Goal: Navigation & Orientation: Find specific page/section

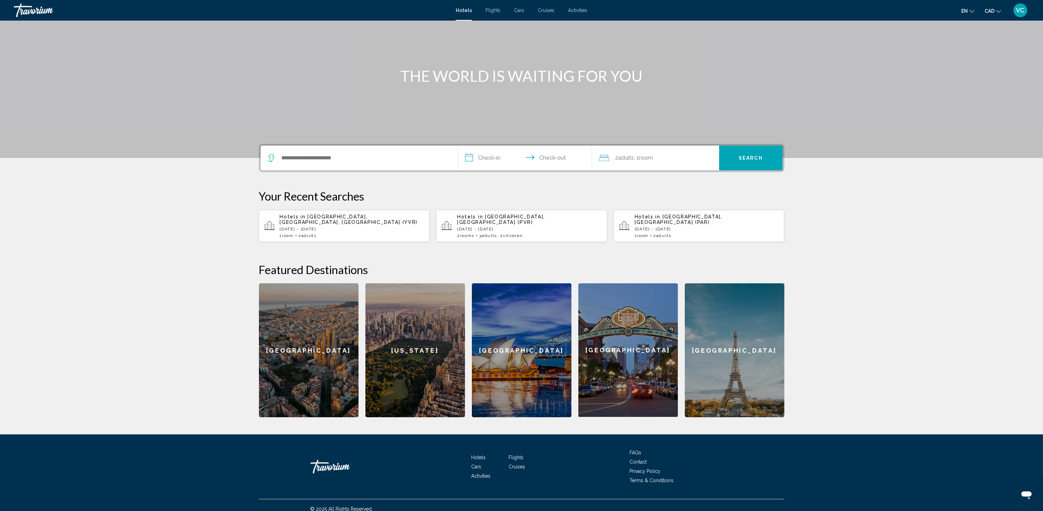
scroll to position [50, 0]
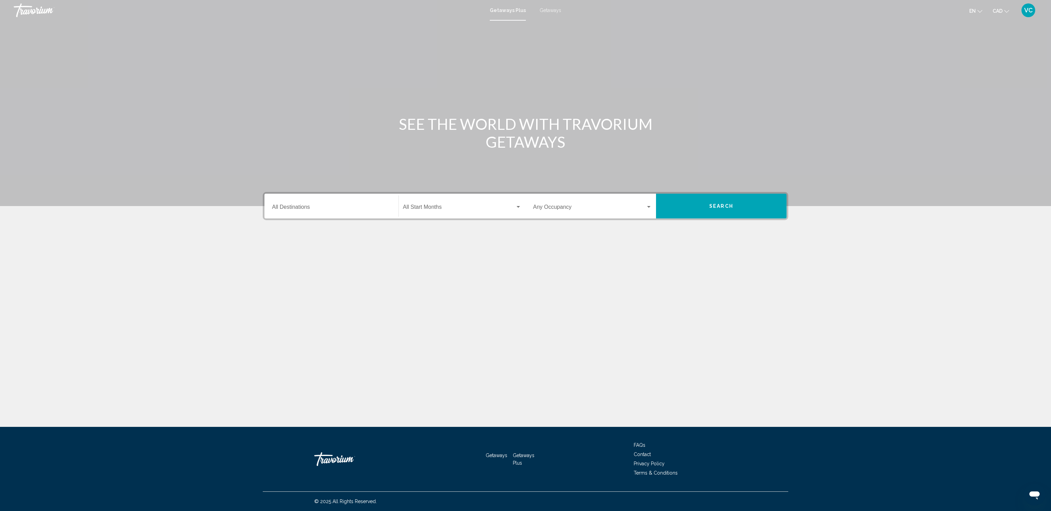
click at [1031, 8] on span "VC" at bounding box center [1028, 10] width 9 height 7
click at [999, 63] on link "My Account" at bounding box center [986, 64] width 34 height 9
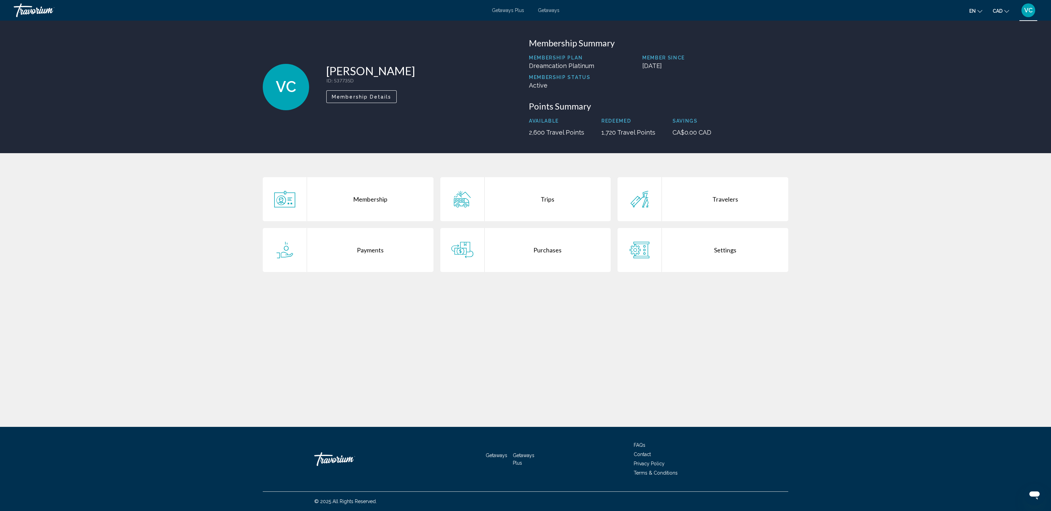
click at [728, 244] on div "Settings" at bounding box center [725, 250] width 126 height 44
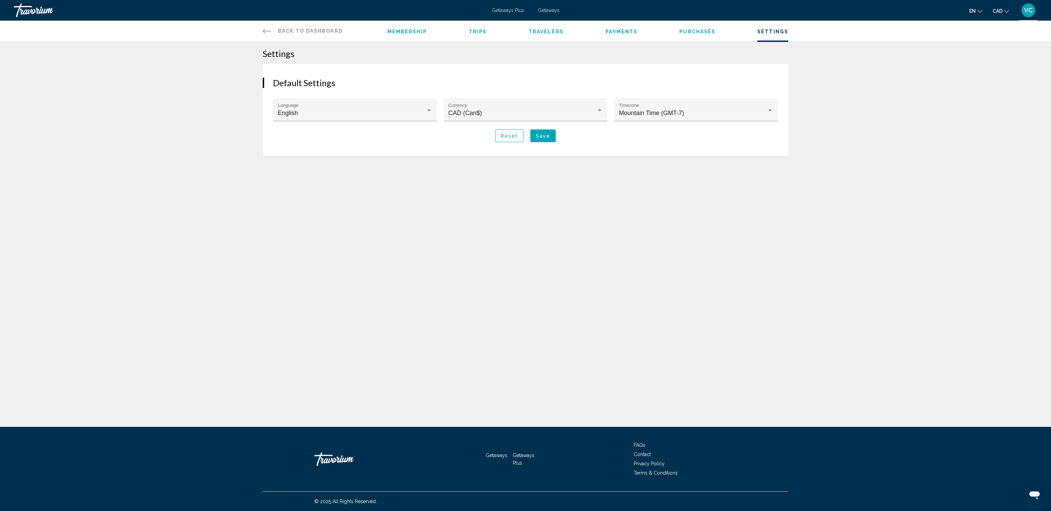
click at [838, 112] on div "Settings Default Settings English Language CAD (Can$) Currency Mountain Time (G…" at bounding box center [525, 99] width 1051 height 114
click at [551, 10] on span "Getaways" at bounding box center [549, 10] width 22 height 5
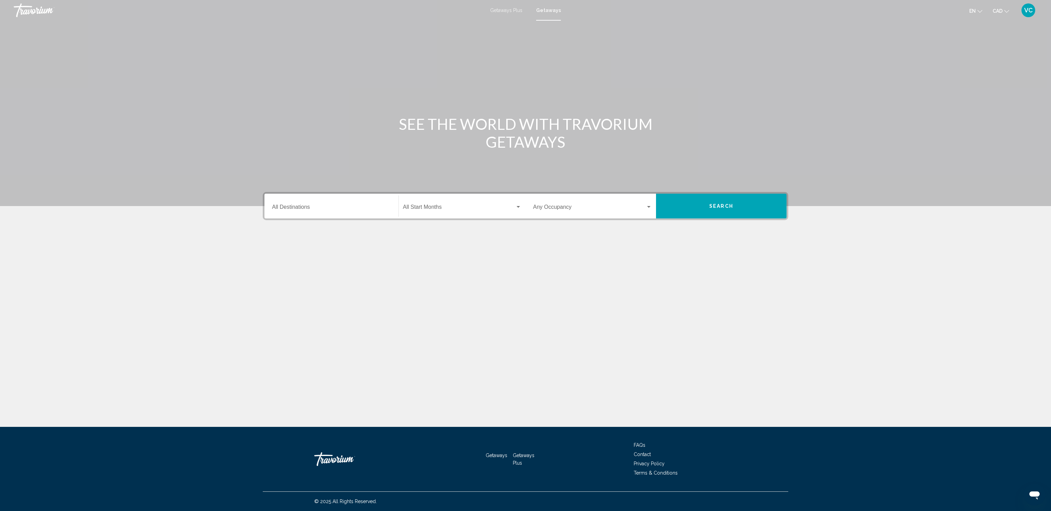
click at [298, 203] on div "Destination All Destinations" at bounding box center [331, 206] width 119 height 22
